Goal: Find specific page/section

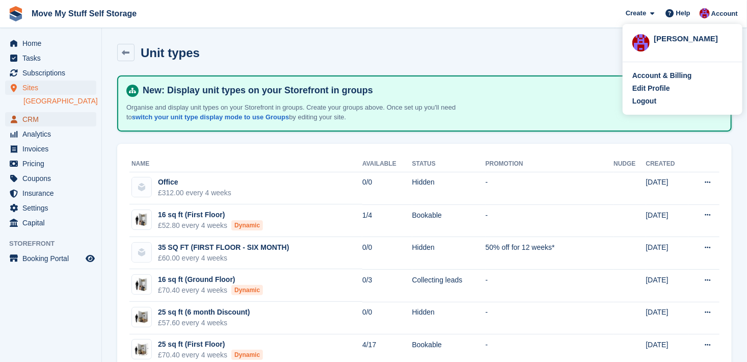
click at [35, 122] on span "CRM" at bounding box center [52, 119] width 61 height 14
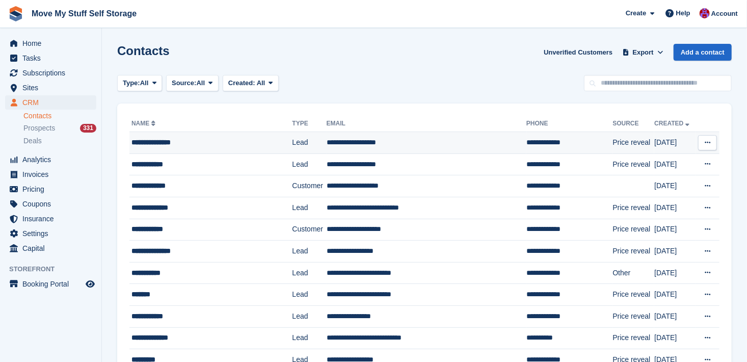
click at [149, 142] on div "**********" at bounding box center [204, 142] width 145 height 11
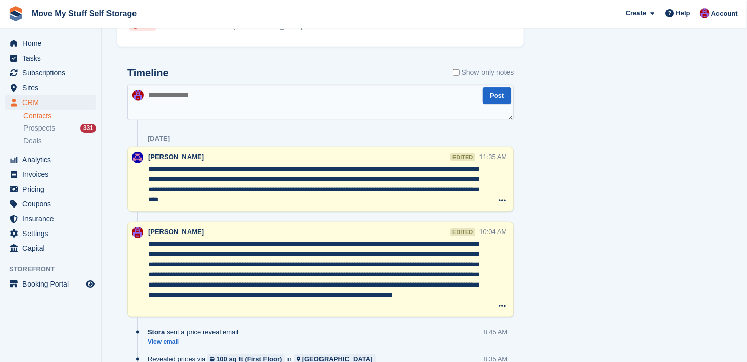
scroll to position [408, 0]
